Goal: Information Seeking & Learning: Learn about a topic

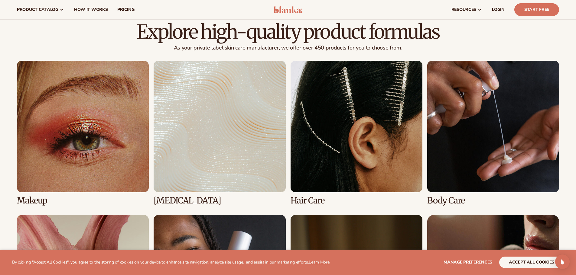
scroll to position [50, 0]
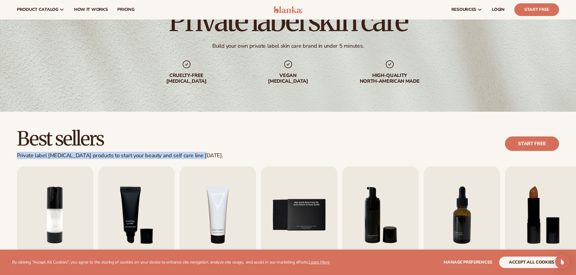
drag, startPoint x: 15, startPoint y: 156, endPoint x: 214, endPoint y: 158, distance: 198.9
click at [214, 158] on div "Best sellers Private label [MEDICAL_DATA] products to start your beauty and sel…" at bounding box center [288, 144] width 576 height 31
click at [239, 151] on div "Best sellers Private label [MEDICAL_DATA] products to start your beauty and sel…" at bounding box center [288, 144] width 542 height 31
drag, startPoint x: 213, startPoint y: 151, endPoint x: 6, endPoint y: 153, distance: 206.5
click at [6, 153] on div "Best sellers Private label [MEDICAL_DATA] products to start your beauty and sel…" at bounding box center [288, 144] width 576 height 31
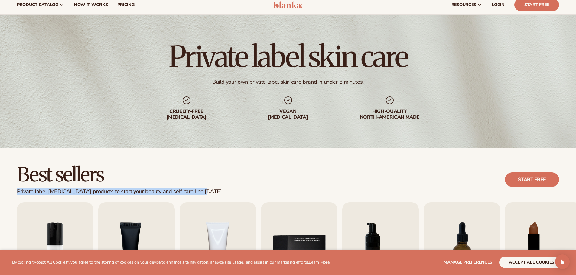
scroll to position [0, 0]
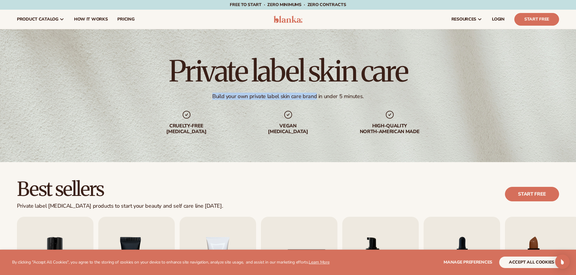
drag, startPoint x: 213, startPoint y: 96, endPoint x: 317, endPoint y: 97, distance: 103.7
click at [317, 97] on div "Build your own private label skin care brand in under 5 minutes." at bounding box center [287, 96] width 151 height 7
copy div "Build your own private label [MEDICAL_DATA] brand"
click at [311, 175] on div "Best sellers Private label [MEDICAL_DATA] products to start your beauty and sel…" at bounding box center [288, 272] width 576 height 221
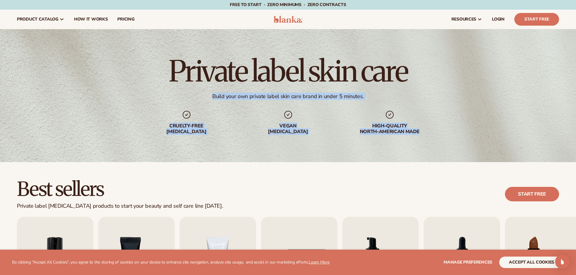
drag, startPoint x: 427, startPoint y: 131, endPoint x: 206, endPoint y: 95, distance: 223.9
click at [206, 95] on div "Private label [MEDICAL_DATA] Build your own private label [MEDICAL_DATA] brand …" at bounding box center [288, 95] width 576 height 133
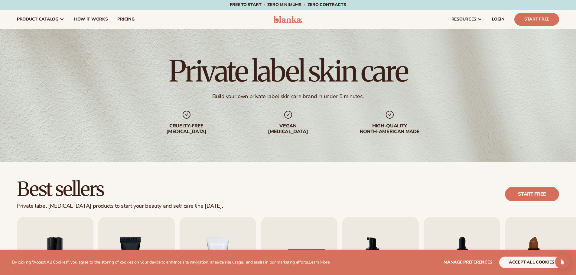
click at [236, 180] on div "Best sellers Private label [MEDICAL_DATA] products to start your beauty and sel…" at bounding box center [288, 194] width 542 height 31
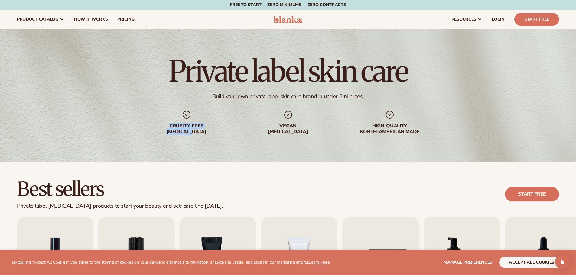
drag, startPoint x: 168, startPoint y: 126, endPoint x: 203, endPoint y: 132, distance: 35.0
click at [203, 132] on div "Cruelty-free [MEDICAL_DATA]" at bounding box center [186, 128] width 77 height 11
drag, startPoint x: 280, startPoint y: 124, endPoint x: 292, endPoint y: 131, distance: 13.8
click at [292, 131] on div "Vegan [MEDICAL_DATA]" at bounding box center [287, 128] width 77 height 11
drag, startPoint x: 288, startPoint y: 111, endPoint x: 288, endPoint y: 121, distance: 10.6
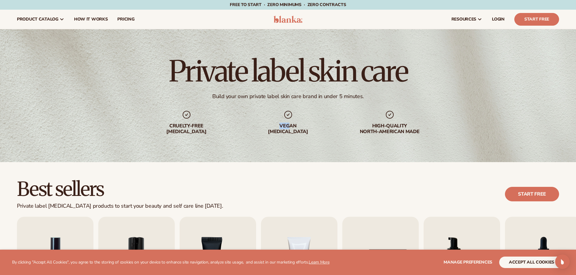
click at [288, 121] on div "Vegan [MEDICAL_DATA]" at bounding box center [287, 122] width 77 height 25
drag, startPoint x: 304, startPoint y: 130, endPoint x: 284, endPoint y: 122, distance: 21.3
click at [284, 122] on div "Vegan [MEDICAL_DATA]" at bounding box center [287, 122] width 77 height 25
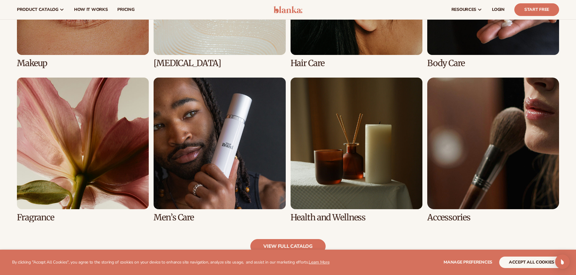
scroll to position [504, 0]
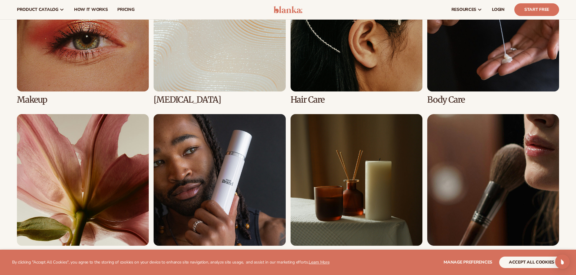
click at [206, 59] on link "2 / 8" at bounding box center [220, 32] width 132 height 145
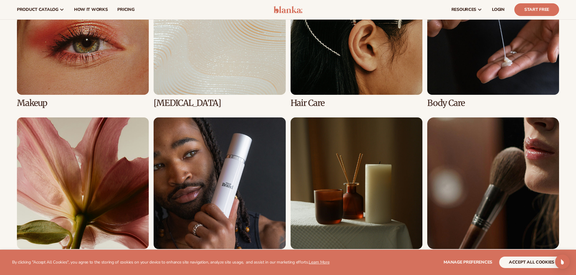
scroll to position [403, 0]
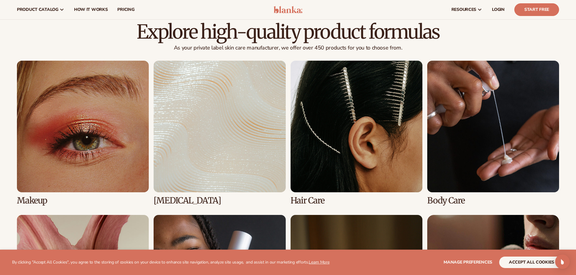
drag, startPoint x: 251, startPoint y: 113, endPoint x: 224, endPoint y: 105, distance: 28.0
click at [251, 113] on link "2 / 8" at bounding box center [220, 133] width 132 height 145
click at [211, 96] on link "2 / 8" at bounding box center [220, 133] width 132 height 145
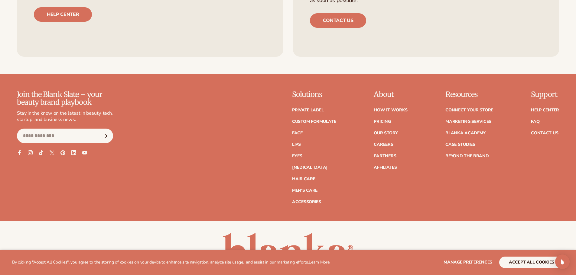
scroll to position [1195, 0]
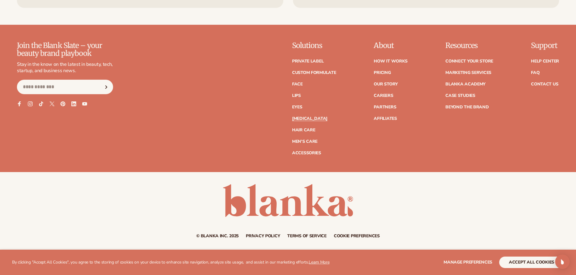
click at [304, 121] on link "[MEDICAL_DATA]" at bounding box center [309, 119] width 35 height 4
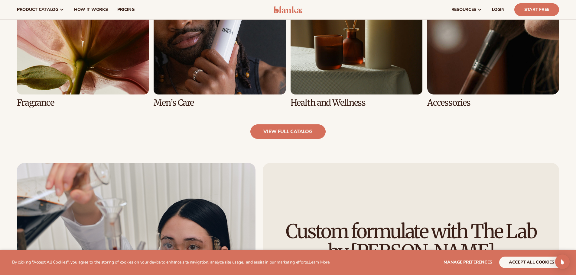
scroll to position [655, 0]
click at [306, 127] on link "view full catalog" at bounding box center [287, 132] width 75 height 15
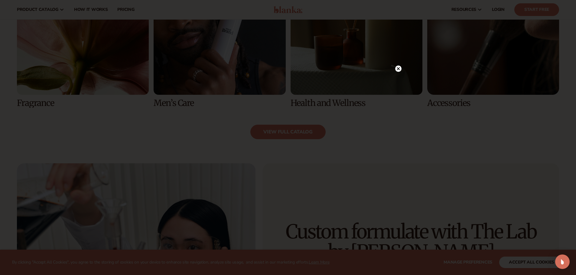
click at [400, 71] on circle at bounding box center [398, 69] width 6 height 6
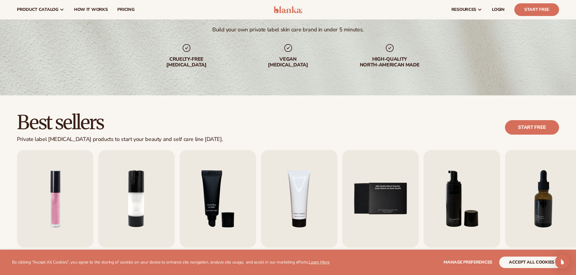
scroll to position [0, 0]
